Goal: Information Seeking & Learning: Learn about a topic

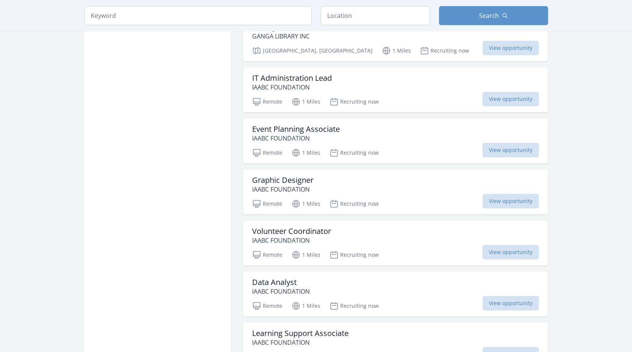
scroll to position [838, 0]
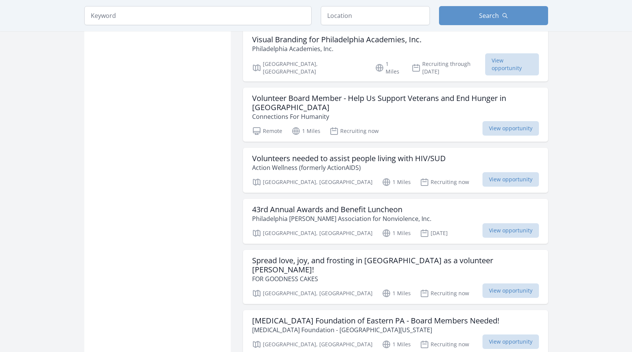
scroll to position [686, 0]
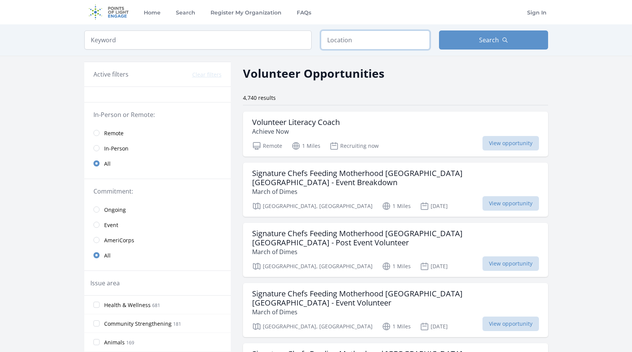
click at [338, 42] on input "text" at bounding box center [375, 39] width 109 height 19
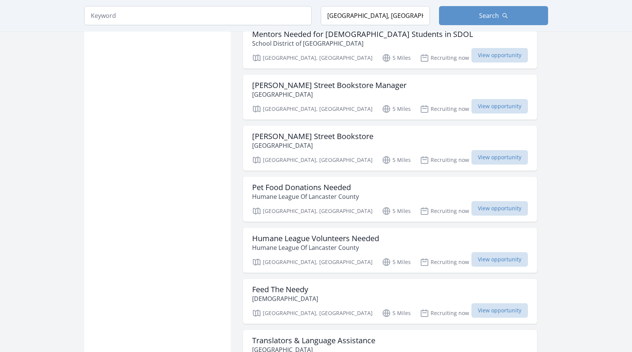
scroll to position [724, 0]
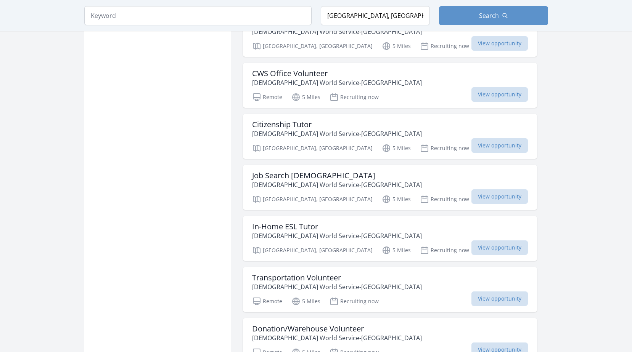
scroll to position [1791, 0]
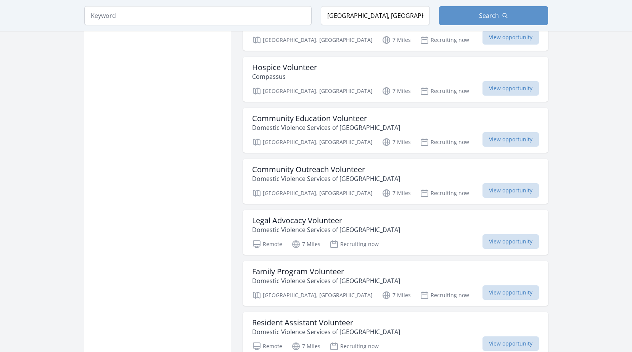
scroll to position [2744, 0]
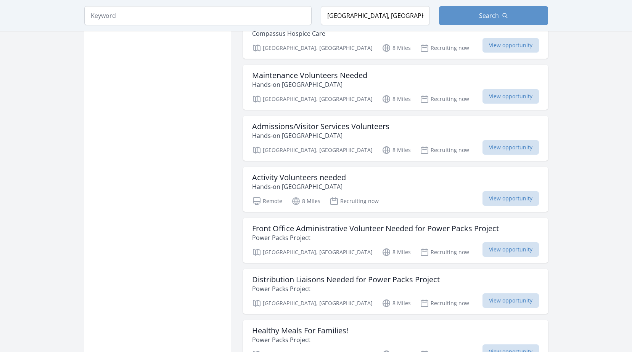
scroll to position [3659, 0]
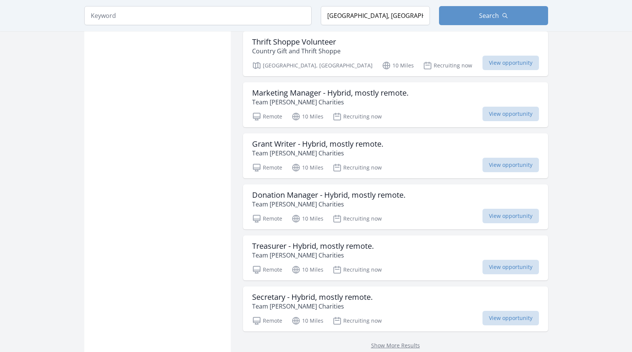
scroll to position [8108, 0]
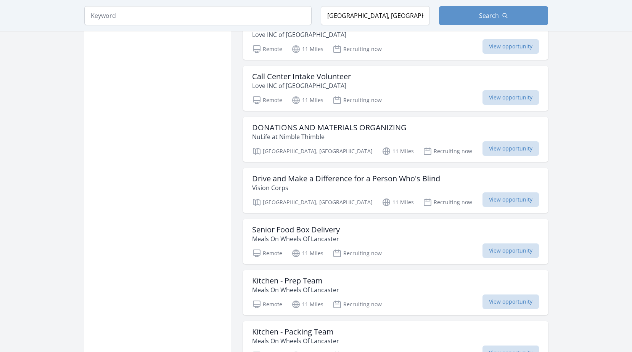
scroll to position [9137, 0]
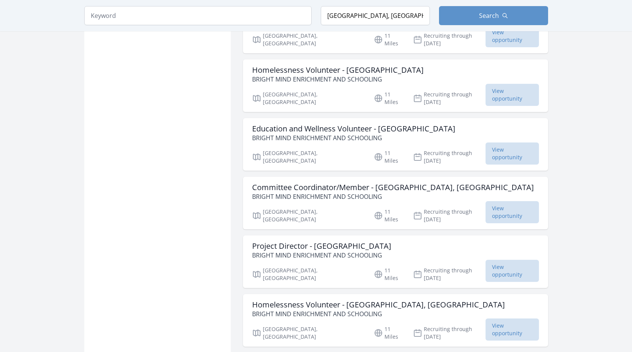
scroll to position [11218, 0]
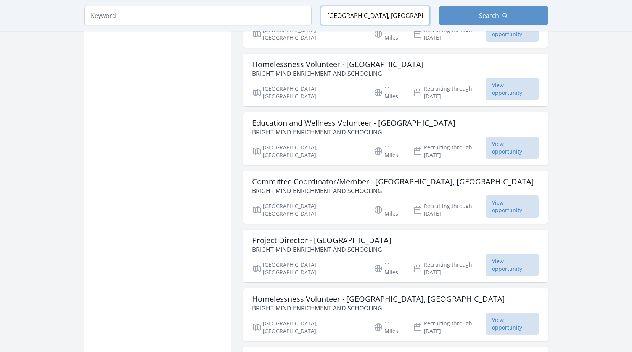
drag, startPoint x: 327, startPoint y: 14, endPoint x: 377, endPoint y: 12, distance: 50.0
click at [377, 12] on input "[GEOGRAPHIC_DATA], [GEOGRAPHIC_DATA], [GEOGRAPHIC_DATA]" at bounding box center [375, 15] width 109 height 19
type input "[GEOGRAPHIC_DATA], [GEOGRAPHIC_DATA], [GEOGRAPHIC_DATA]"
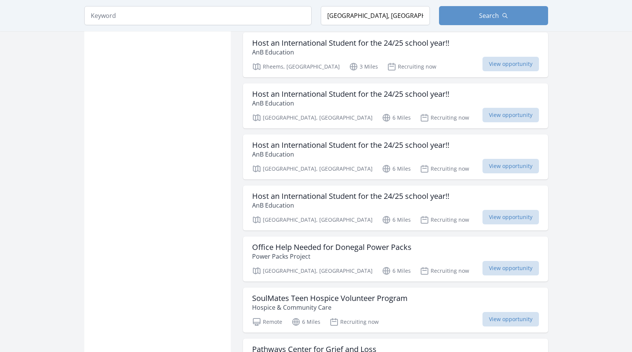
scroll to position [724, 0]
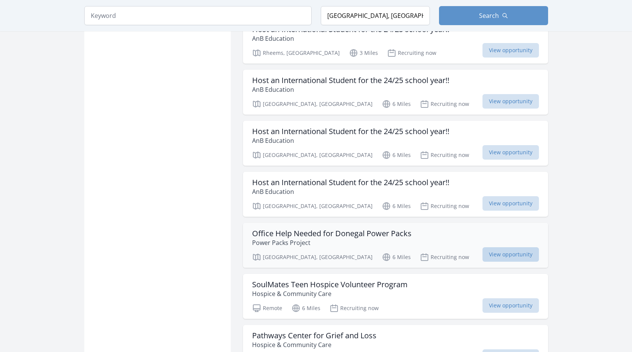
click at [516, 247] on span "View opportunity" at bounding box center [510, 254] width 56 height 14
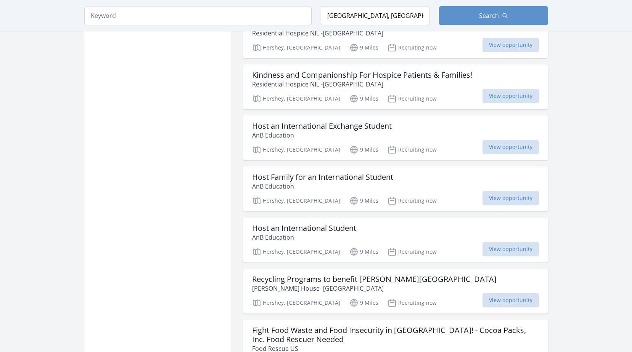
scroll to position [1563, 0]
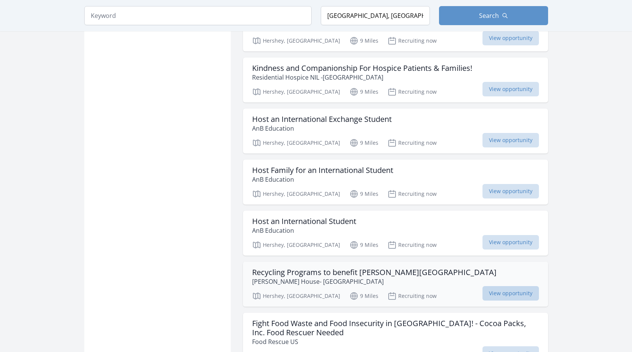
click at [508, 286] on span "View opportunity" at bounding box center [510, 293] width 56 height 14
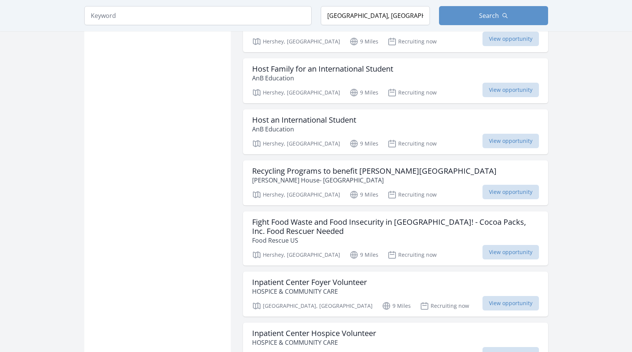
scroll to position [1677, 0]
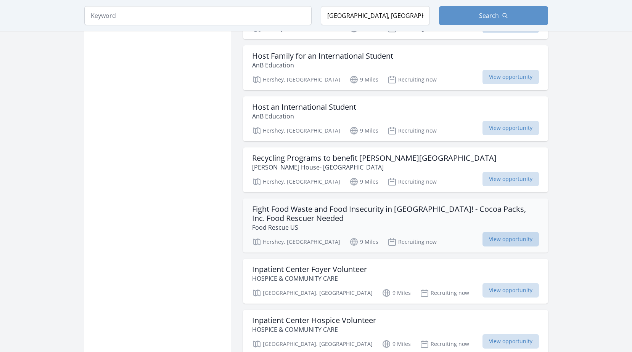
click at [512, 232] on span "View opportunity" at bounding box center [510, 239] width 56 height 14
click at [513, 283] on span "View opportunity" at bounding box center [510, 290] width 56 height 14
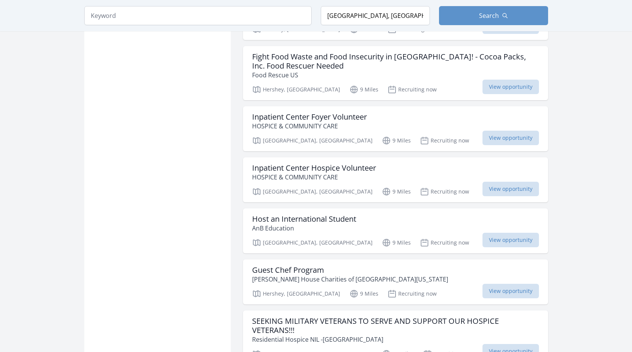
scroll to position [1868, 0]
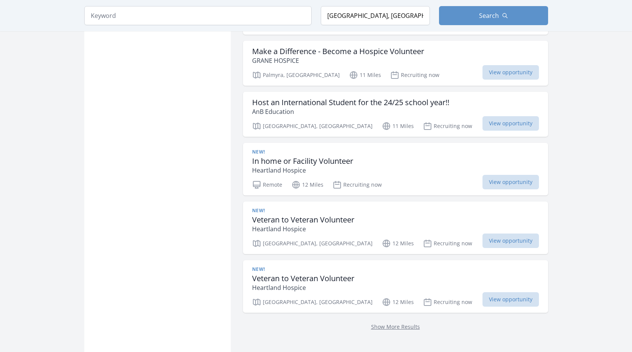
scroll to position [2935, 0]
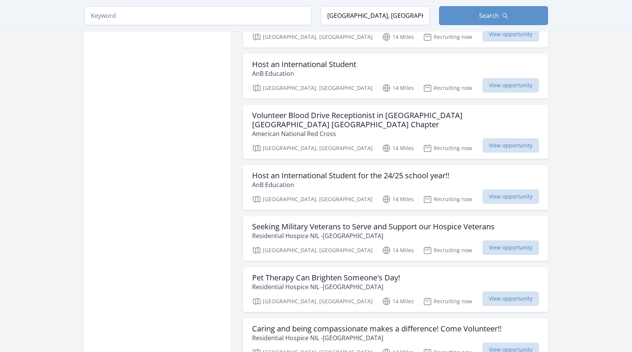
scroll to position [3849, 0]
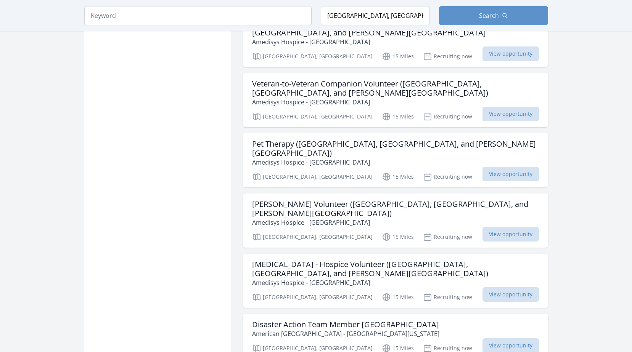
scroll to position [4993, 0]
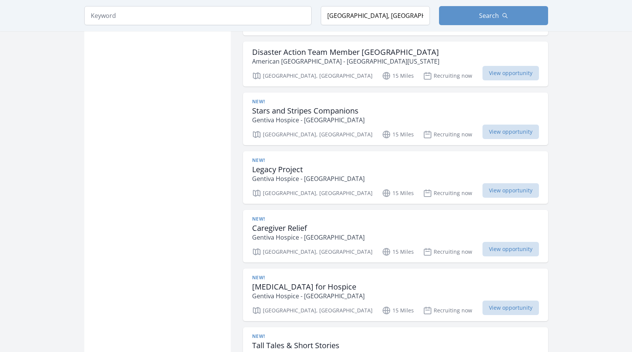
scroll to position [5298, 0]
